Goal: Navigation & Orientation: Find specific page/section

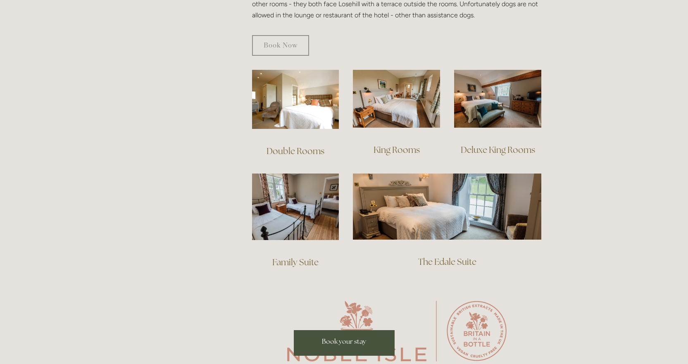
scroll to position [537, 0]
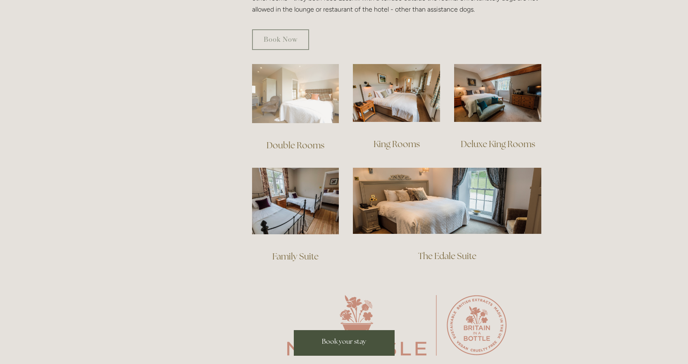
click at [332, 89] on img at bounding box center [295, 93] width 87 height 59
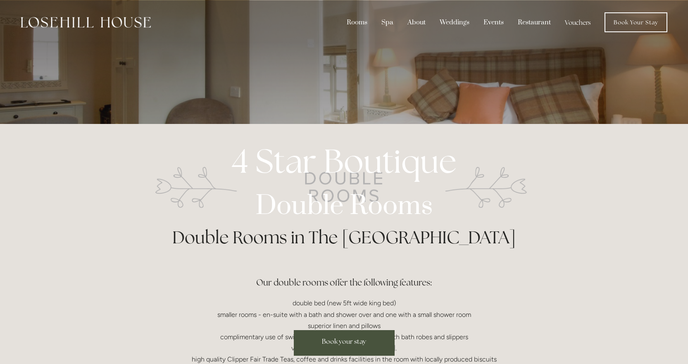
click at [395, 190] on strong "Double Rooms" at bounding box center [344, 206] width 178 height 34
click at [472, 74] on div "Charming Double Rooms - Experience comfort and luxury in our delightful double …" at bounding box center [344, 62] width 395 height 124
click at [359, 41] on link "Rooms" at bounding box center [363, 42] width 50 height 12
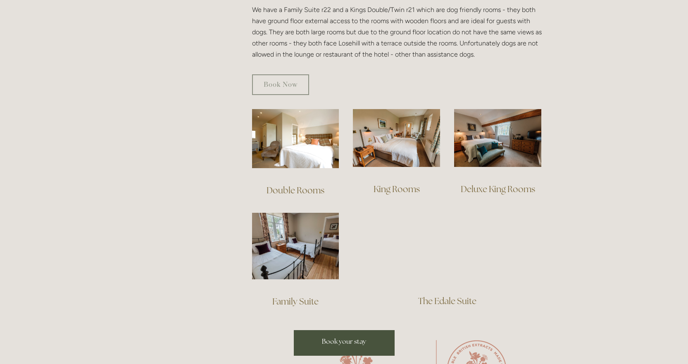
scroll to position [496, 0]
